Goal: Use online tool/utility: Use online tool/utility

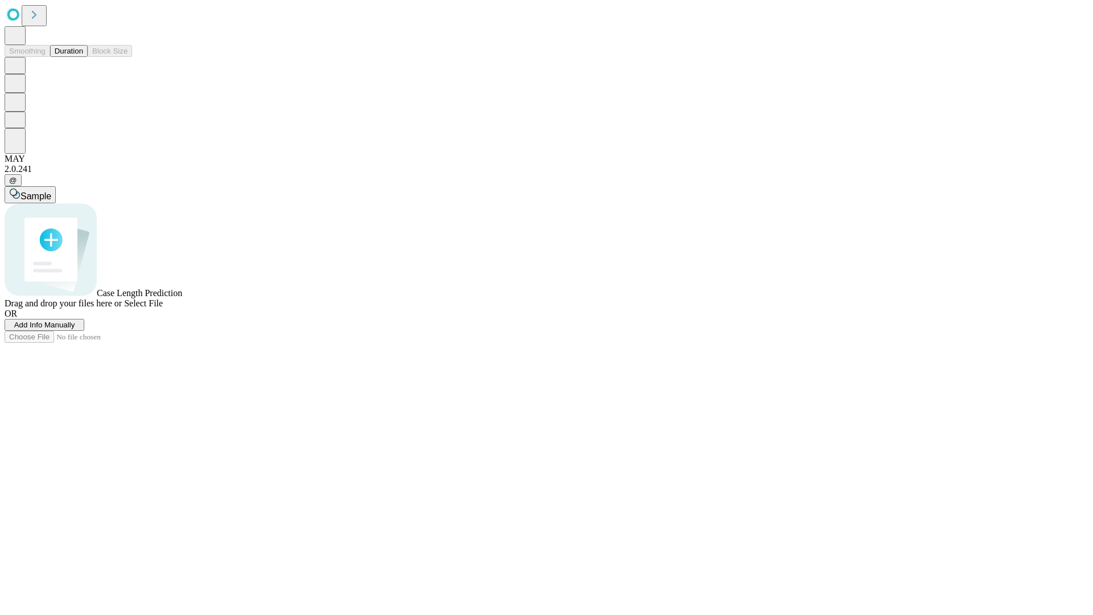
click at [163, 308] on span "Select File" at bounding box center [143, 303] width 39 height 10
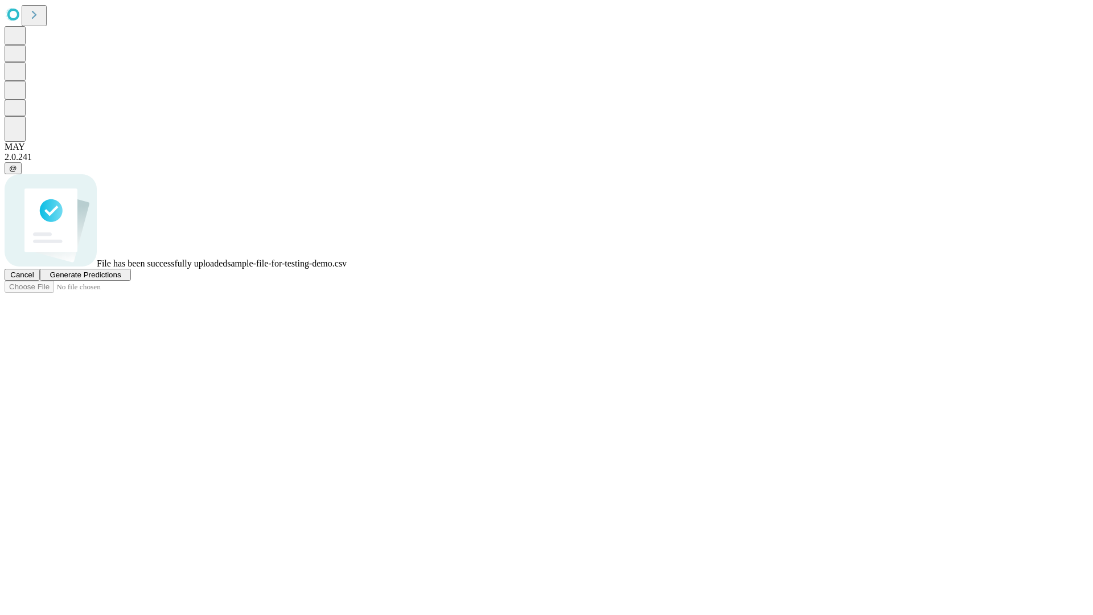
click at [121, 279] on span "Generate Predictions" at bounding box center [85, 274] width 71 height 9
